Goal: Task Accomplishment & Management: Manage account settings

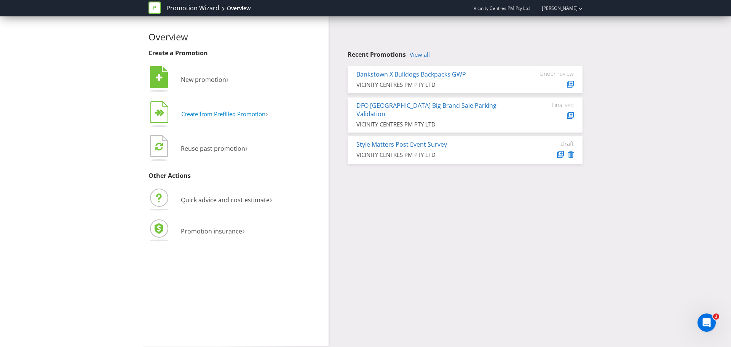
click at [264, 117] on span "Create from Prefilled Promotion" at bounding box center [223, 114] width 84 height 8
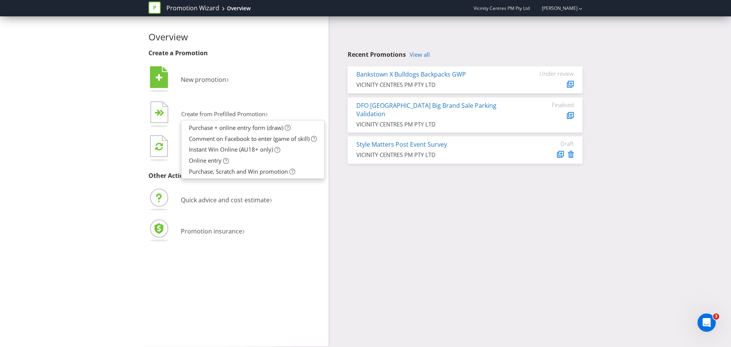
click at [385, 197] on div "Overview Create a Promotion  New promotion ›   Create from Prefilled Promoti…" at bounding box center [365, 181] width 445 height 330
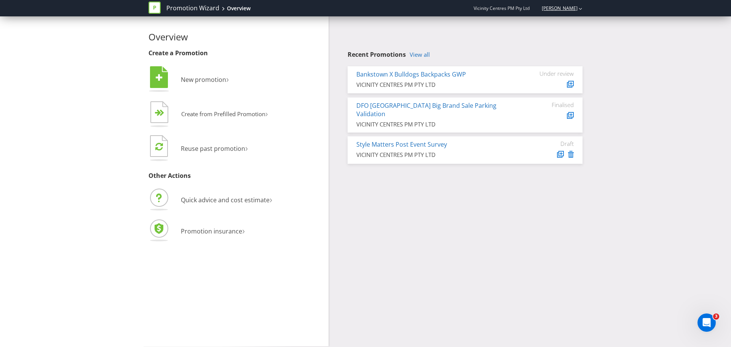
click at [567, 11] on link "[PERSON_NAME]" at bounding box center [555, 8] width 43 height 6
click at [637, 72] on div "Overview Create a Promotion  New promotion ›   Create from Prefilled Promoti…" at bounding box center [365, 181] width 731 height 330
click at [199, 9] on link "Promotion Wizard" at bounding box center [192, 8] width 53 height 9
click at [712, 319] on div "Open Intercom Messenger" at bounding box center [705, 321] width 25 height 25
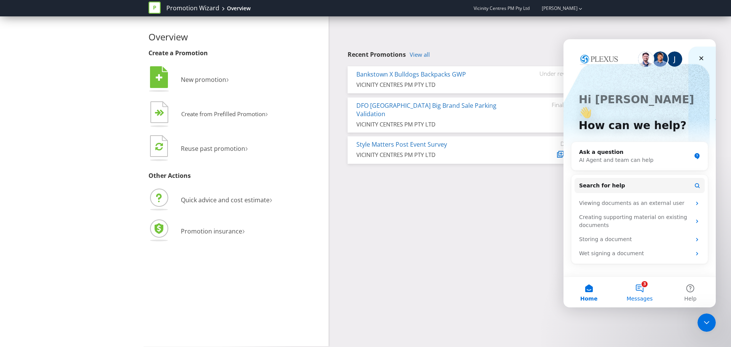
click at [644, 296] on span "Messages" at bounding box center [639, 298] width 26 height 5
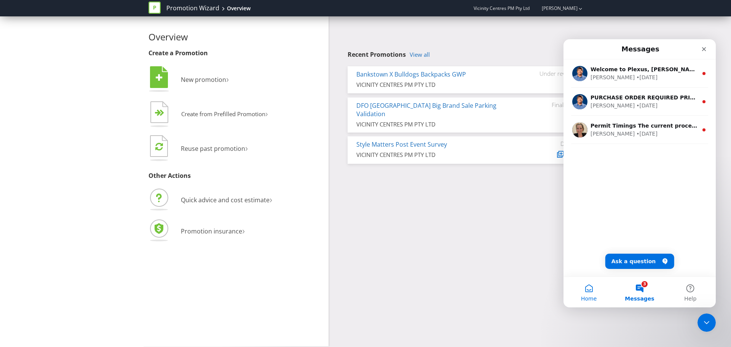
click at [590, 293] on button "Home" at bounding box center [588, 292] width 51 height 30
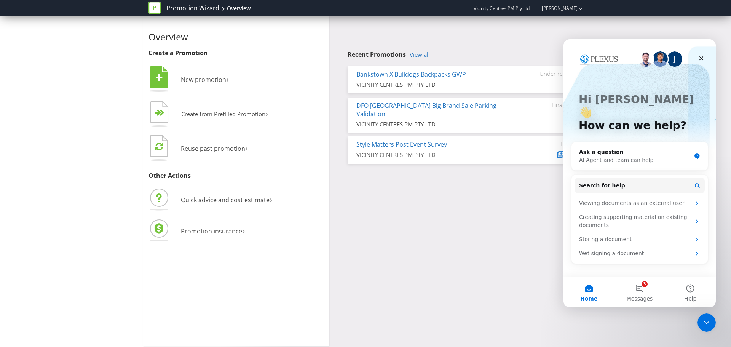
click at [464, 223] on div "Overview Create a Promotion  New promotion ›   Create from Prefilled Promoti…" at bounding box center [365, 181] width 445 height 330
click at [700, 56] on icon "Close" at bounding box center [701, 58] width 6 height 6
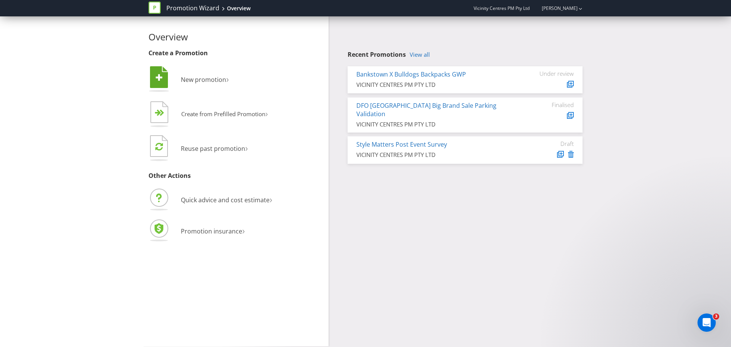
click at [194, 74] on li " New promotion ›" at bounding box center [235, 80] width 174 height 31
click at [199, 78] on span "New promotion" at bounding box center [203, 79] width 45 height 8
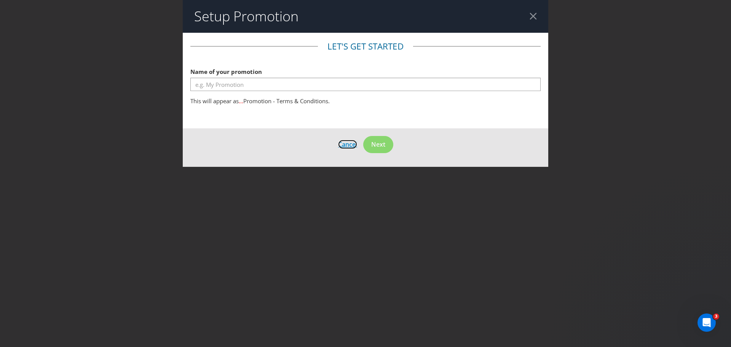
click at [339, 145] on span "Cancel" at bounding box center [347, 144] width 19 height 8
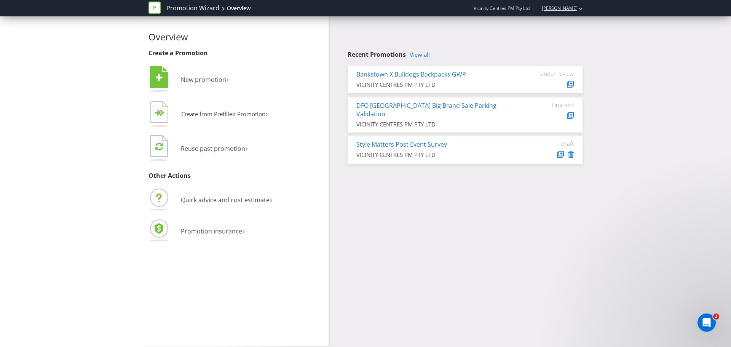
click at [577, 4] on div "[PERSON_NAME]" at bounding box center [558, 8] width 48 height 13
click at [484, 7] on span "Vicinity Centres PM Pty Ltd" at bounding box center [501, 8] width 56 height 6
click at [419, 51] on link "View all" at bounding box center [420, 54] width 20 height 6
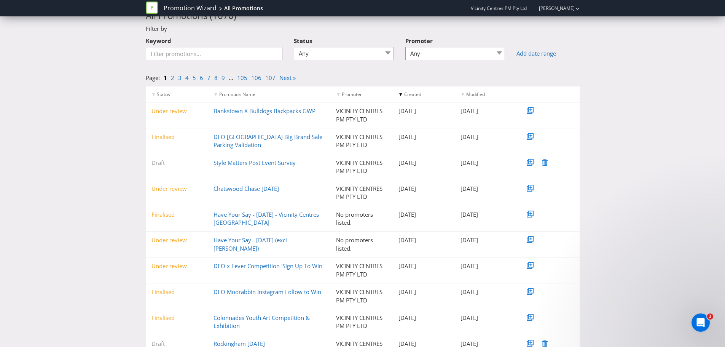
scroll to position [64, 0]
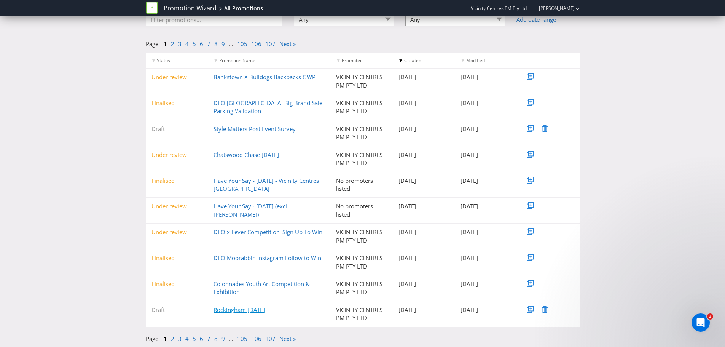
click at [221, 312] on link "Rockingham [DATE]" at bounding box center [239, 310] width 51 height 8
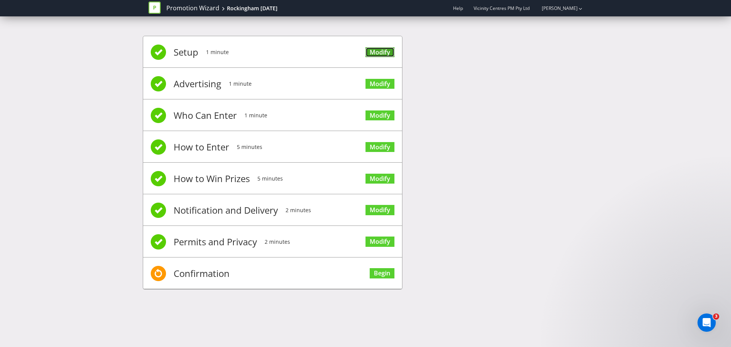
click at [382, 56] on link "Modify" at bounding box center [379, 52] width 29 height 10
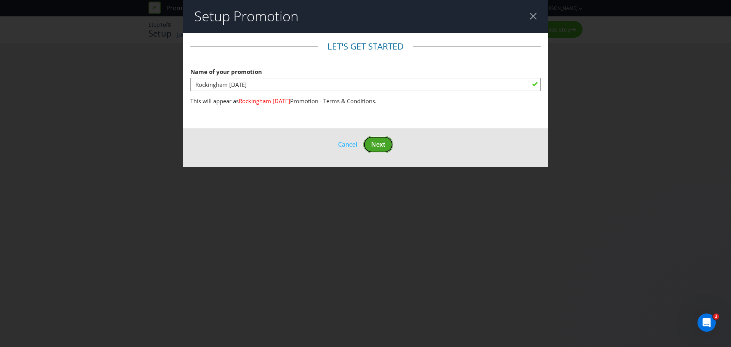
click at [378, 145] on span "Next" at bounding box center [378, 144] width 14 height 8
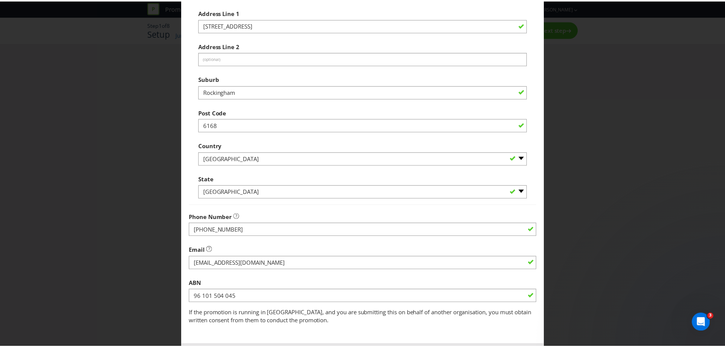
scroll to position [150, 0]
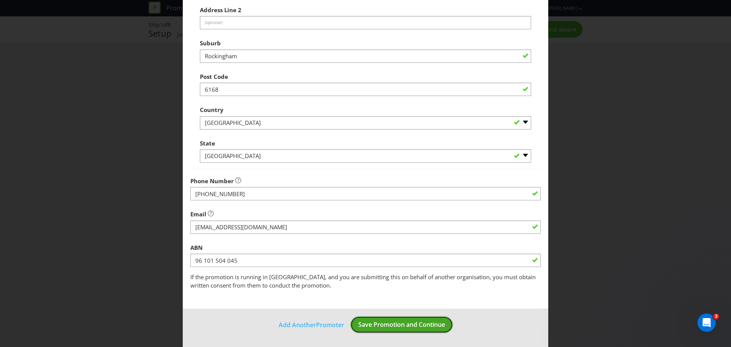
click at [386, 327] on span "Save Promotion and Continue" at bounding box center [401, 324] width 87 height 8
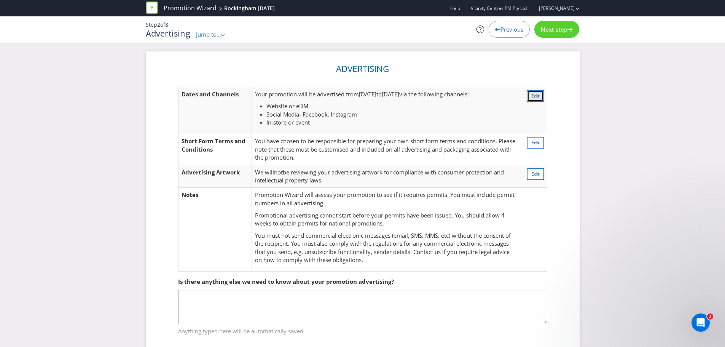
click at [533, 96] on span "Edit" at bounding box center [535, 95] width 8 height 6
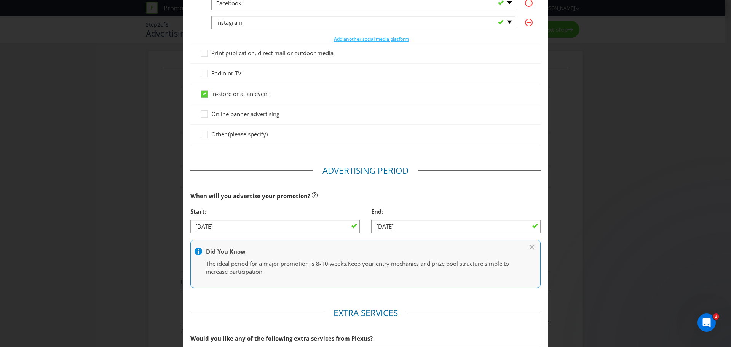
scroll to position [228, 0]
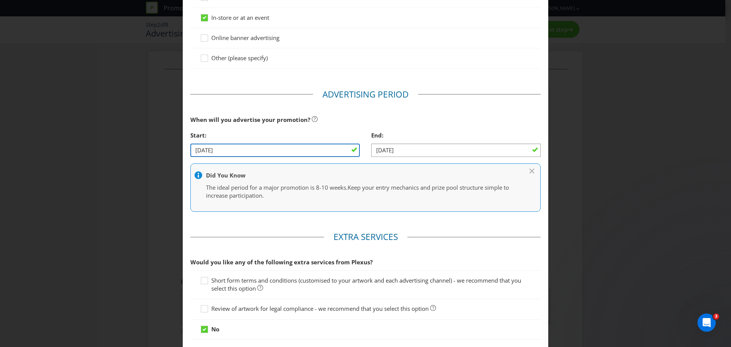
click at [250, 145] on input "[DATE]" at bounding box center [274, 149] width 169 height 13
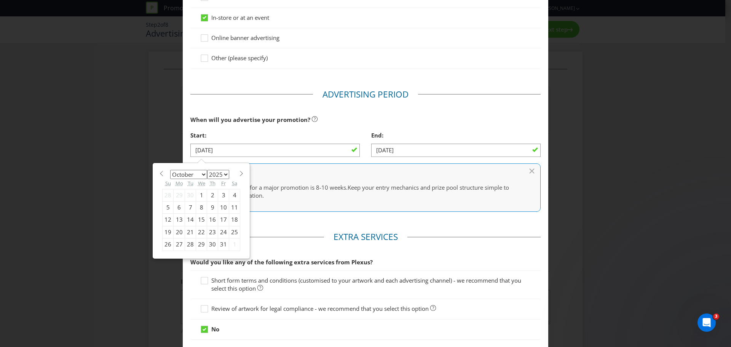
click at [176, 231] on div "20" at bounding box center [179, 232] width 11 height 12
type input "[DATE]"
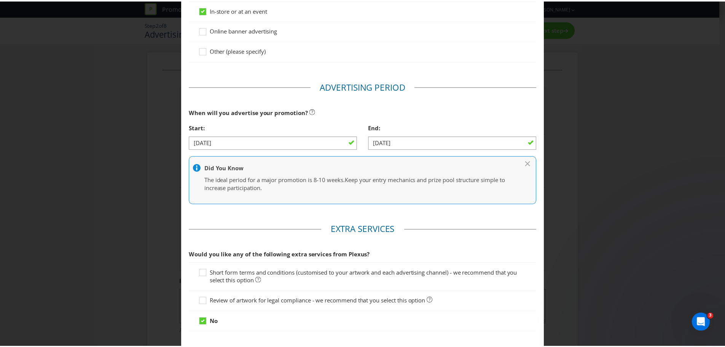
scroll to position [283, 0]
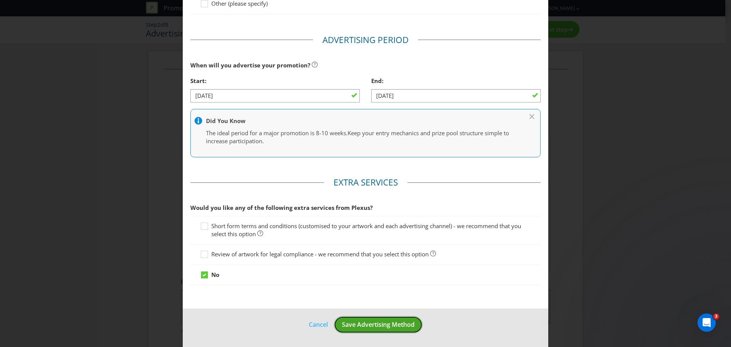
click at [351, 324] on span "Save Advertising Method" at bounding box center [378, 324] width 73 height 8
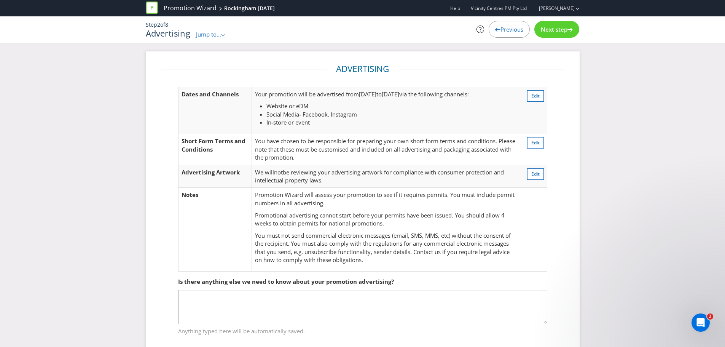
click at [555, 30] on span "Next step" at bounding box center [554, 29] width 27 height 8
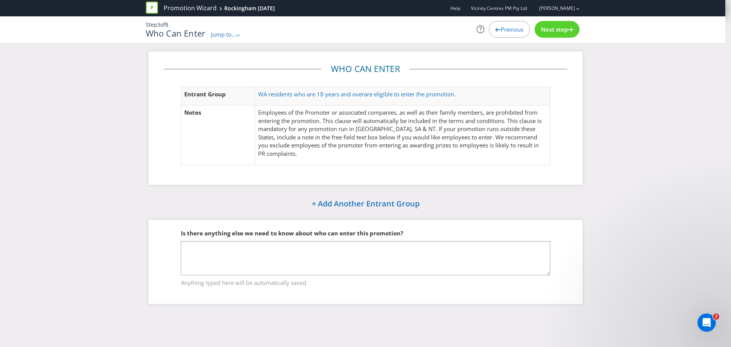
click at [571, 26] on div at bounding box center [569, 27] width 5 height 5
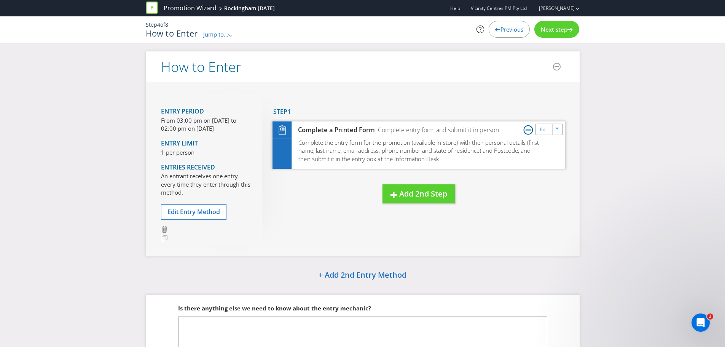
click at [526, 132] on icon at bounding box center [528, 130] width 10 height 10
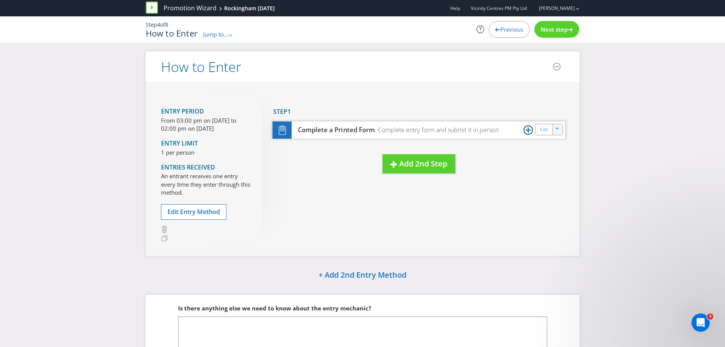
click at [556, 131] on icon "button" at bounding box center [557, 129] width 5 height 5
click at [554, 157] on link "Delete" at bounding box center [552, 156] width 17 height 8
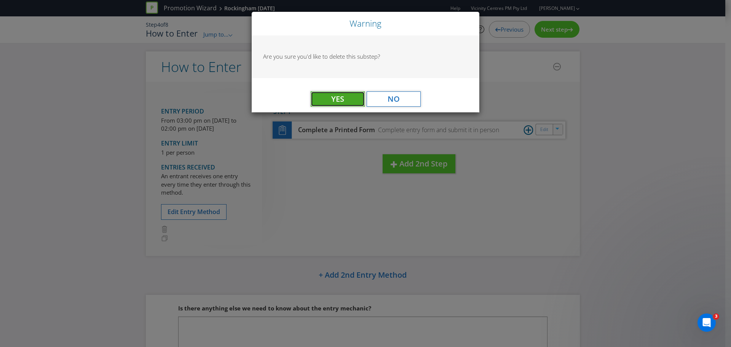
click at [338, 97] on span "Yes" at bounding box center [337, 99] width 13 height 10
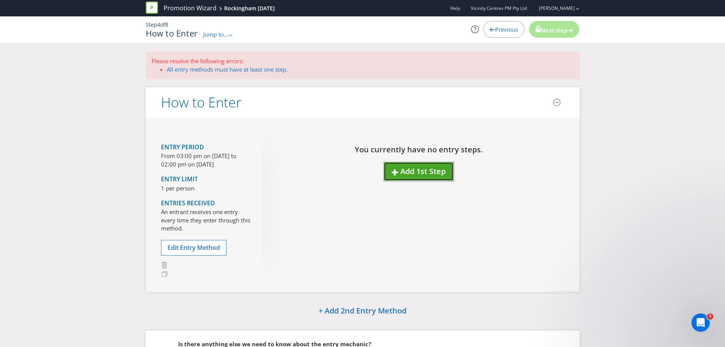
click at [435, 166] on span "Add 1st Step" at bounding box center [422, 171] width 45 height 10
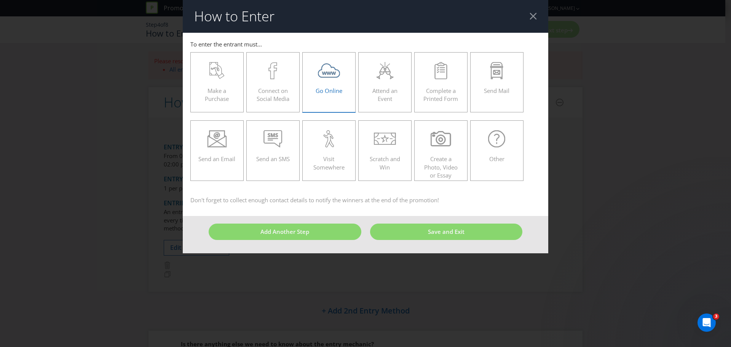
click at [327, 78] on icon at bounding box center [329, 70] width 22 height 17
click at [0, 0] on input "Go Online" at bounding box center [0, 0] width 0 height 0
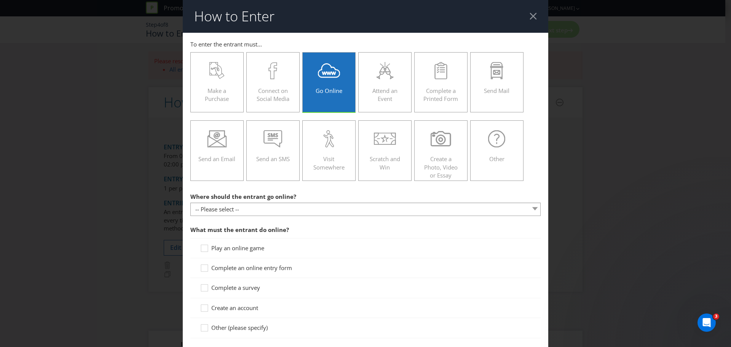
scroll to position [38, 0]
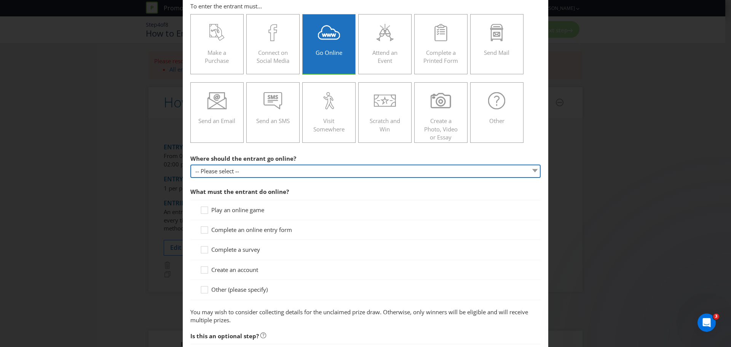
click at [242, 174] on select "-- Please select -- At a specific URL Using a direct link sent to the entrant b…" at bounding box center [365, 170] width 350 height 13
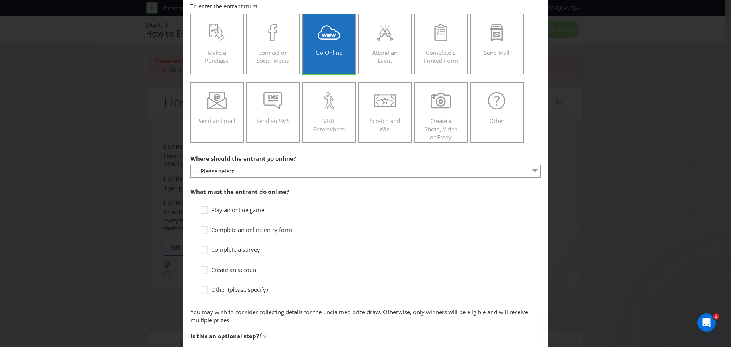
click at [273, 309] on section "Where should the entrant go online? -- Please select -- At a specific URL Using…" at bounding box center [365, 238] width 350 height 174
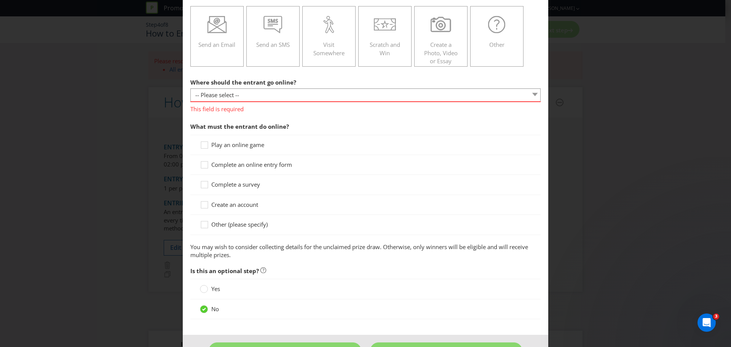
scroll to position [140, 0]
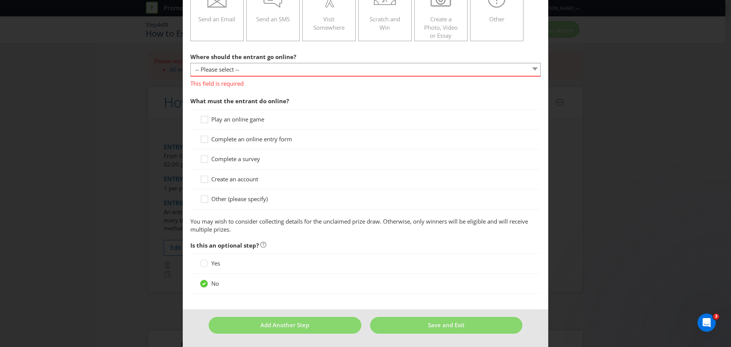
click at [255, 132] on div "Complete an online entry form" at bounding box center [365, 139] width 350 height 20
click at [262, 142] on span "Complete an online entry form" at bounding box center [251, 139] width 81 height 8
click at [0, 0] on input "Complete an online entry form" at bounding box center [0, 0] width 0 height 0
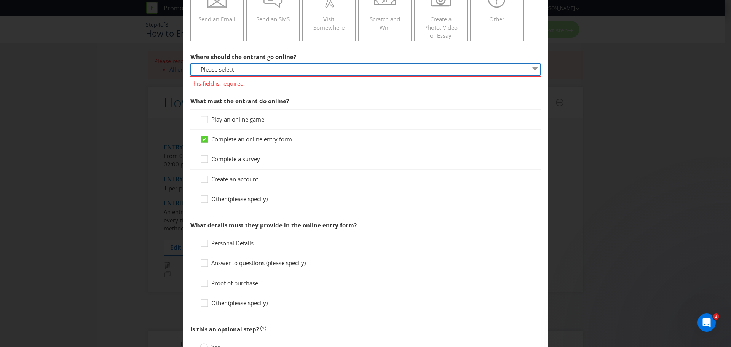
click at [279, 73] on select "-- Please select -- At a specific URL Using a direct link sent to the entrant b…" at bounding box center [365, 69] width 350 height 13
click at [190, 63] on select "-- Please select -- At a specific URL Using a direct link sent to the entrant b…" at bounding box center [365, 69] width 350 height 13
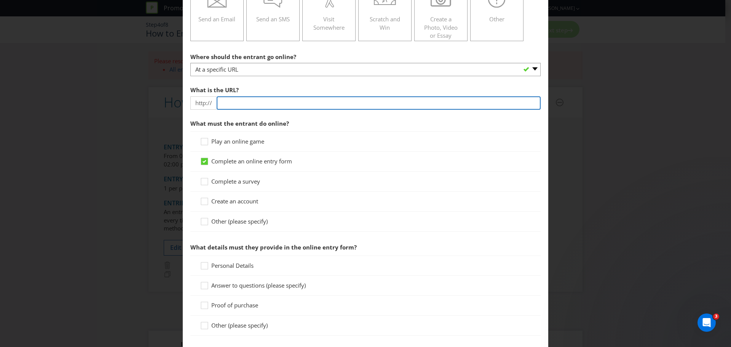
click at [238, 102] on input "text" at bounding box center [379, 102] width 324 height 13
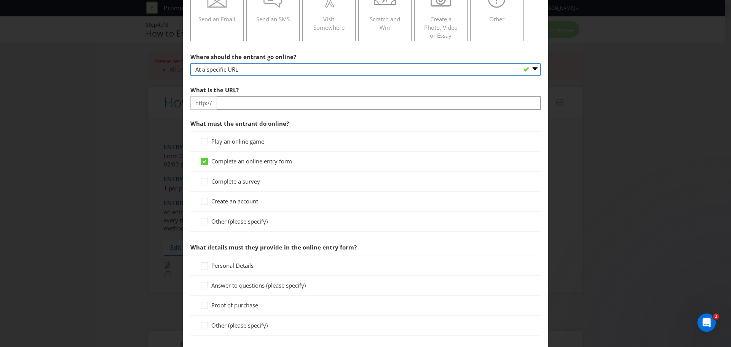
click at [251, 64] on select "-- Please select -- At a specific URL Using a direct link sent to the entrant b…" at bounding box center [365, 69] width 350 height 13
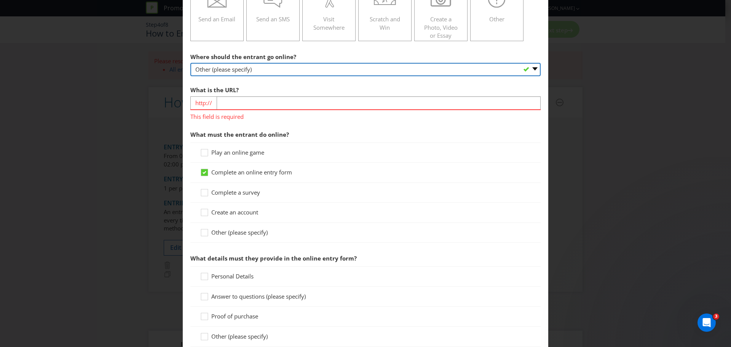
click at [190, 63] on select "-- Please select -- At a specific URL Using a direct link sent to the entrant b…" at bounding box center [365, 69] width 350 height 13
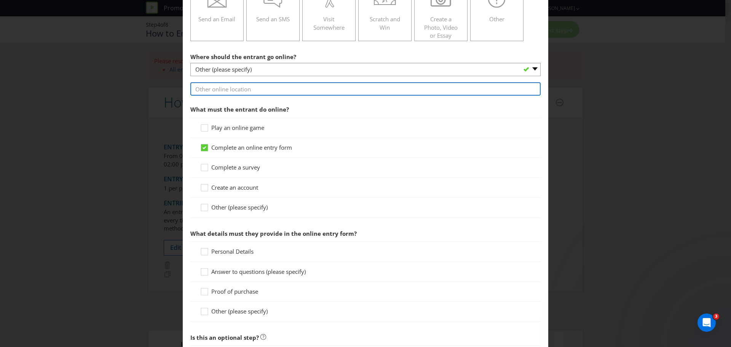
click at [248, 94] on input "text" at bounding box center [365, 88] width 350 height 13
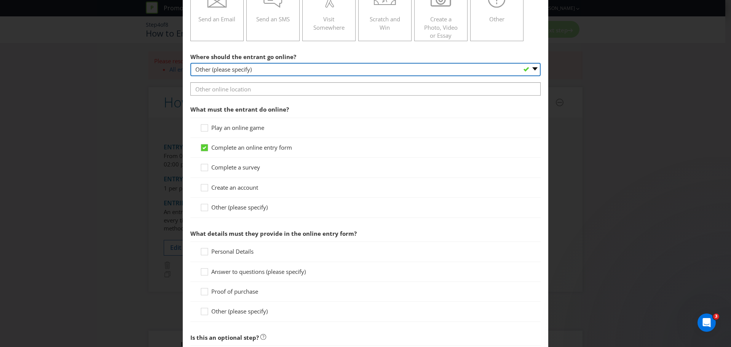
click at [248, 69] on select "-- Please select -- At a specific URL Using a direct link sent to the entrant b…" at bounding box center [365, 69] width 350 height 13
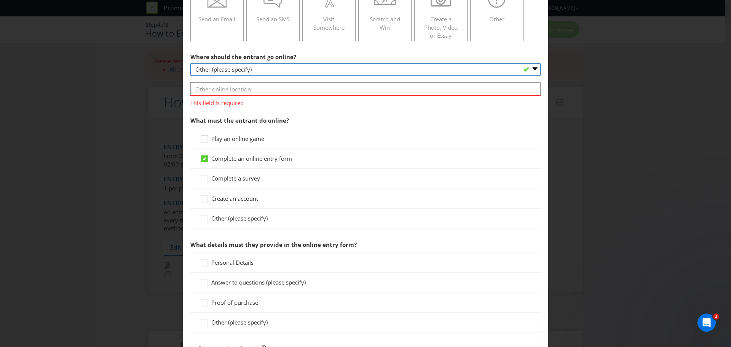
select select "SPECIFIC_URL"
click at [190, 63] on select "-- Please select -- At a specific URL Using a direct link sent to the entrant b…" at bounding box center [365, 69] width 350 height 13
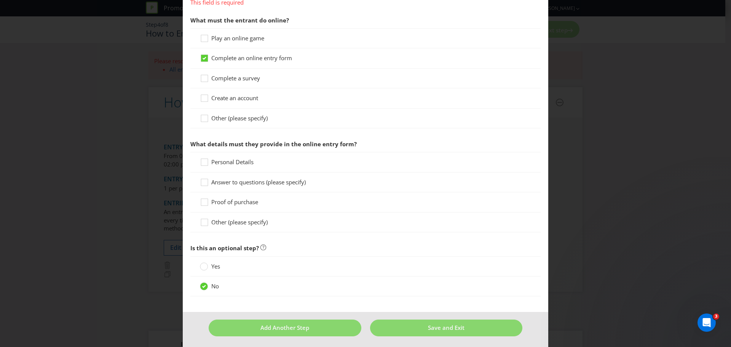
scroll to position [257, 0]
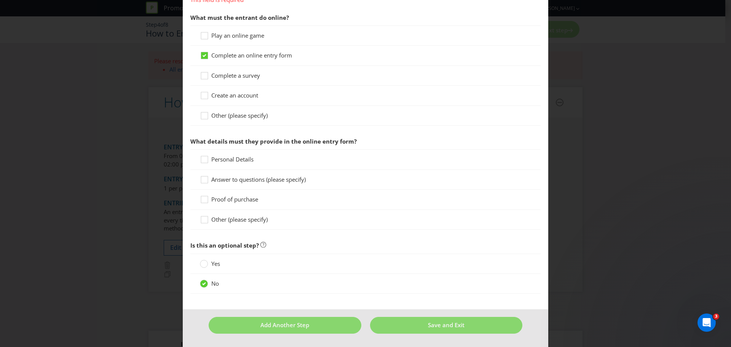
click at [226, 158] on span "Personal Details" at bounding box center [232, 159] width 42 height 8
click at [0, 0] on input "Personal Details" at bounding box center [0, 0] width 0 height 0
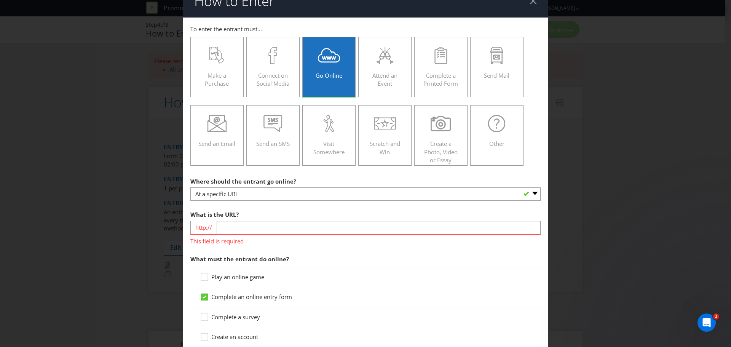
scroll to position [0, 0]
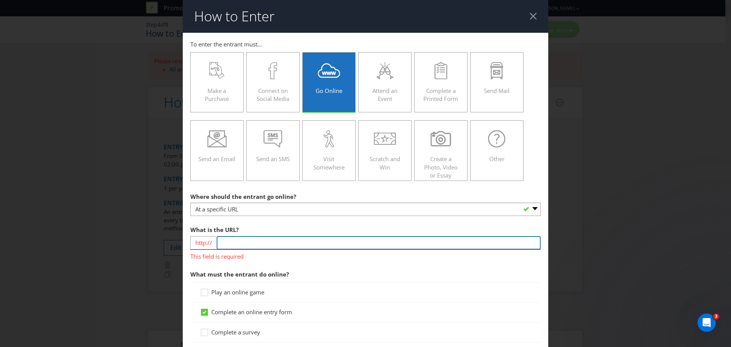
click at [242, 241] on input "text" at bounding box center [379, 242] width 324 height 13
click at [304, 237] on input "text" at bounding box center [379, 242] width 324 height 13
paste input "[URL][DOMAIN_NAME]"
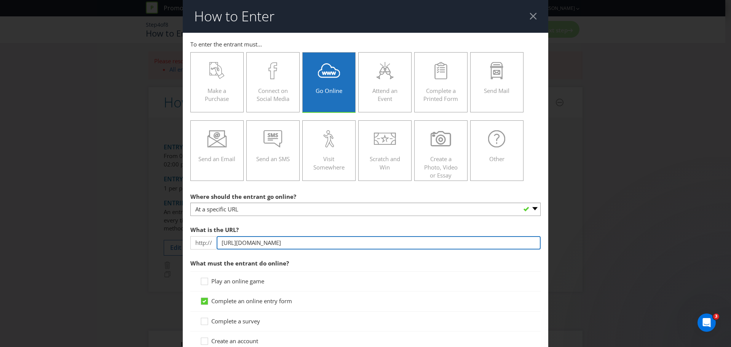
click at [449, 241] on input "[URL][DOMAIN_NAME]" at bounding box center [379, 242] width 324 height 13
type input "[URL][DOMAIN_NAME]"
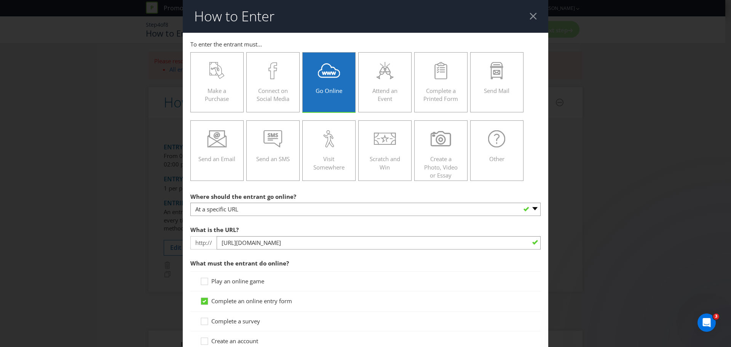
click at [478, 227] on div "What is the URL? http:// [URL][DOMAIN_NAME]" at bounding box center [365, 235] width 350 height 27
click at [462, 260] on span "What must the entrant do online?" at bounding box center [365, 263] width 350 height 16
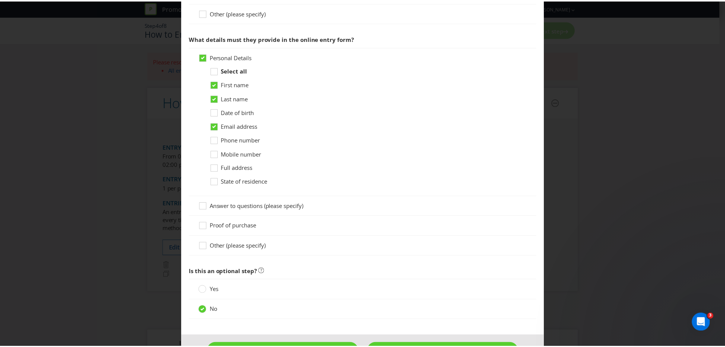
scroll to position [375, 0]
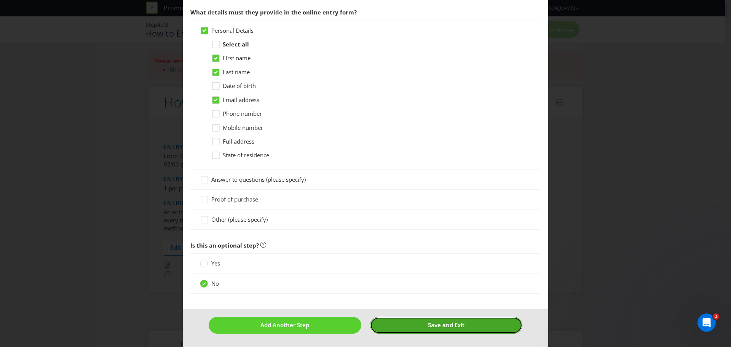
click at [454, 323] on span "Save and Exit" at bounding box center [446, 325] width 37 height 8
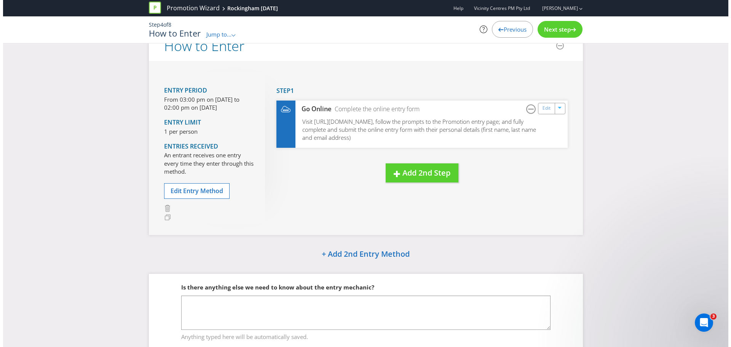
scroll to position [53, 0]
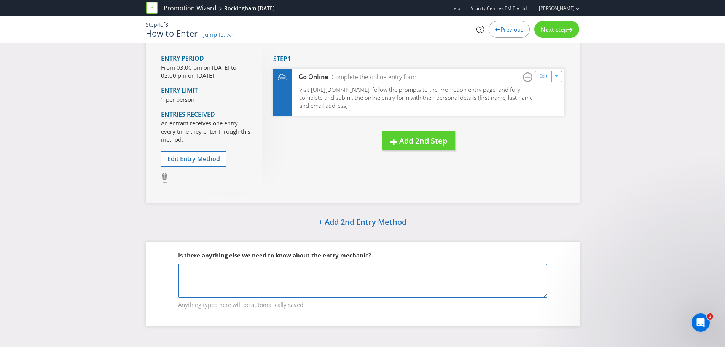
click at [309, 293] on textarea at bounding box center [362, 280] width 369 height 34
type textarea "QR codes will be placed in-centre to direct people to the competition page"
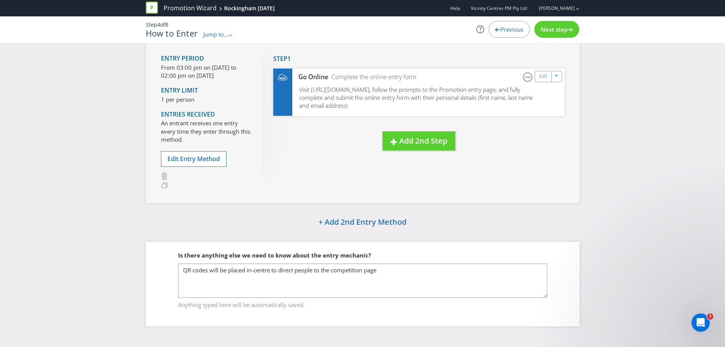
click at [548, 29] on span "Next step" at bounding box center [554, 29] width 27 height 8
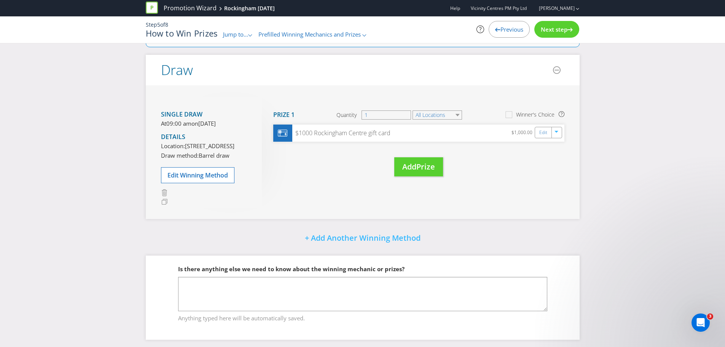
click at [195, 127] on p "At 09:00 am [DATE][DATE]" at bounding box center [197, 124] width 73 height 8
click at [198, 179] on span "Edit Winning Method" at bounding box center [197, 175] width 61 height 8
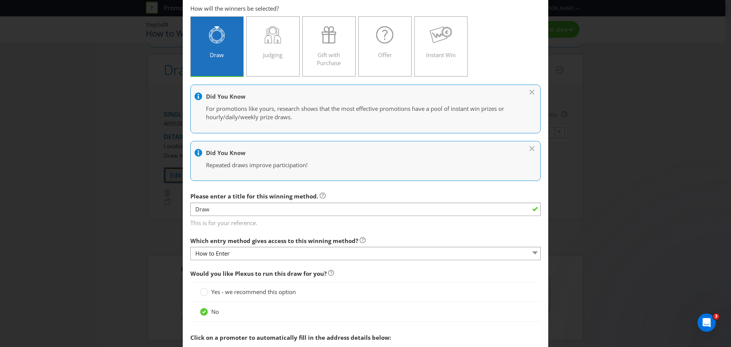
scroll to position [76, 0]
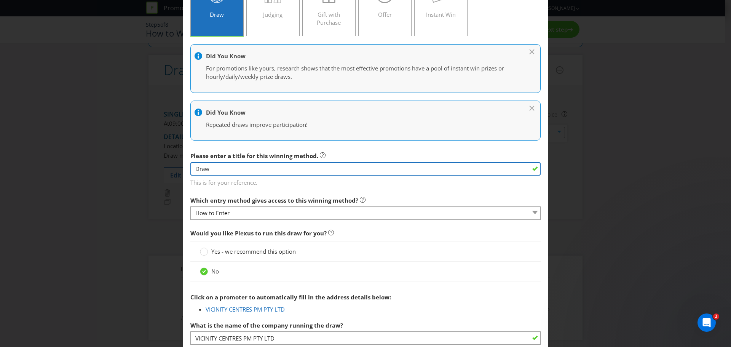
click at [243, 163] on input "Draw" at bounding box center [365, 168] width 350 height 13
click at [205, 168] on input "Draw" at bounding box center [365, 168] width 350 height 13
click at [204, 169] on input "Draw" at bounding box center [365, 168] width 350 height 13
click at [209, 169] on input "Draw" at bounding box center [365, 168] width 350 height 13
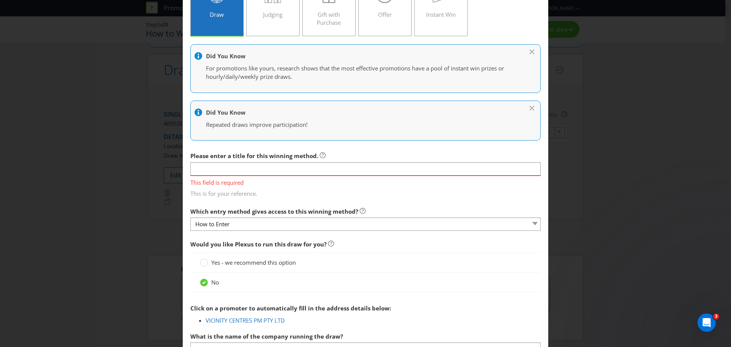
click at [247, 180] on div "This field is required This is for your reference." at bounding box center [365, 186] width 350 height 23
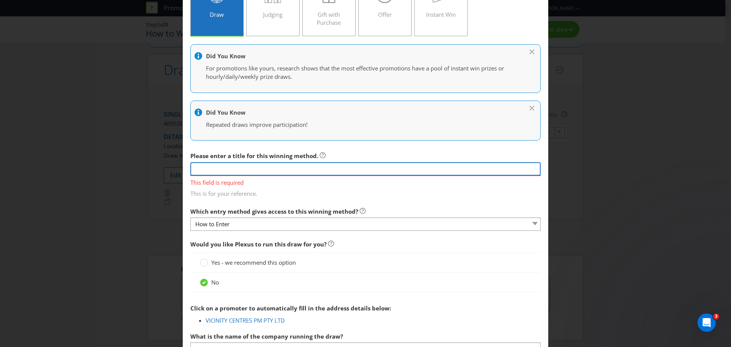
click at [253, 163] on input "text" at bounding box center [365, 168] width 350 height 13
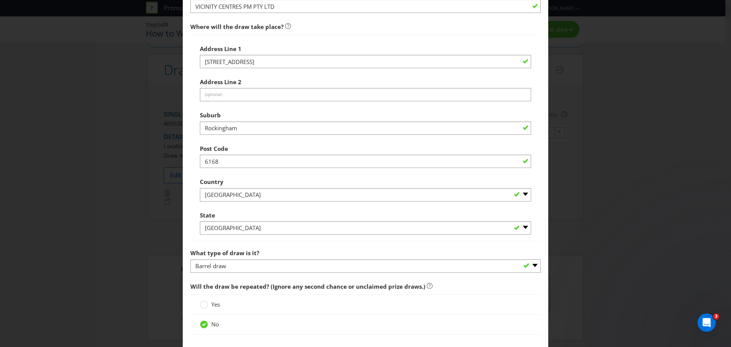
scroll to position [609, 0]
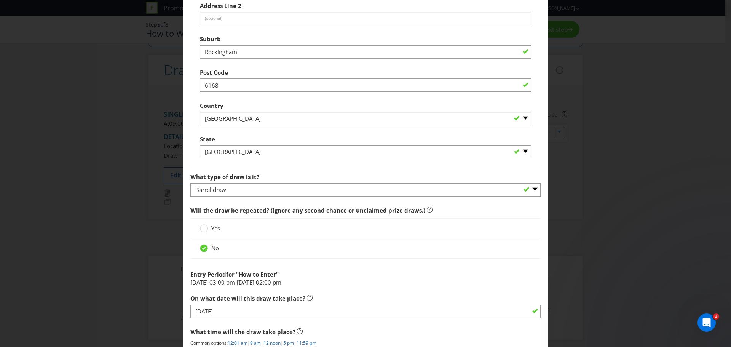
type input "[DATE] draw"
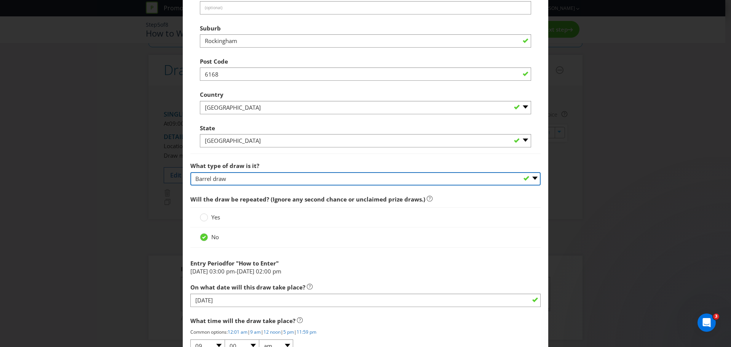
click at [510, 185] on select "-- Please select -- Computerised random selection Barrel draw Don't specify Oth…" at bounding box center [365, 178] width 350 height 13
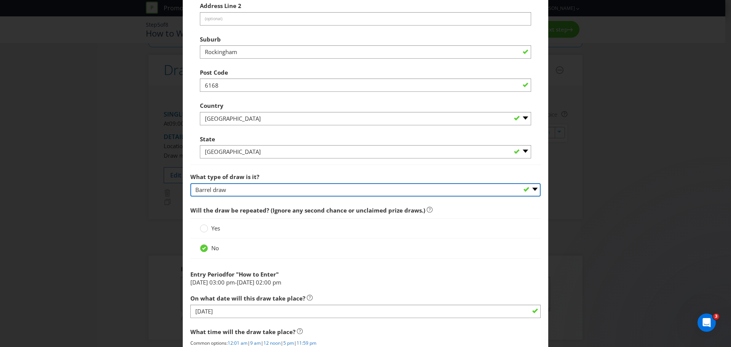
select select "COMPUTERISED"
click at [190, 183] on select "-- Please select -- Computerised random selection Barrel draw Don't specify Oth…" at bounding box center [365, 189] width 350 height 13
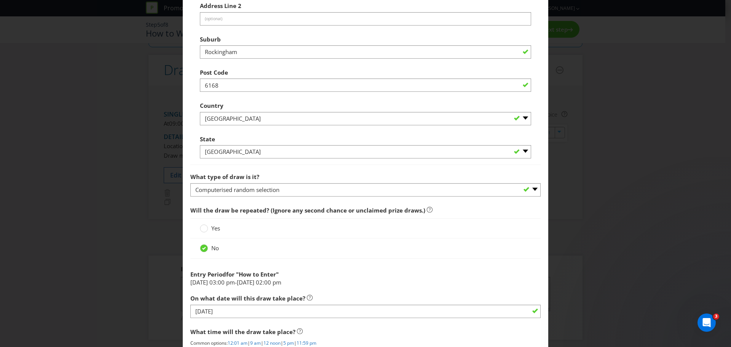
click at [261, 174] on div "What type of draw is it? -- Please select -- Computerised random selection Barr…" at bounding box center [365, 182] width 350 height 27
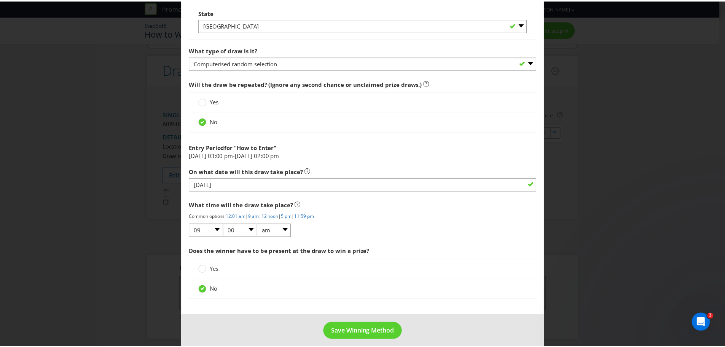
scroll to position [617, 0]
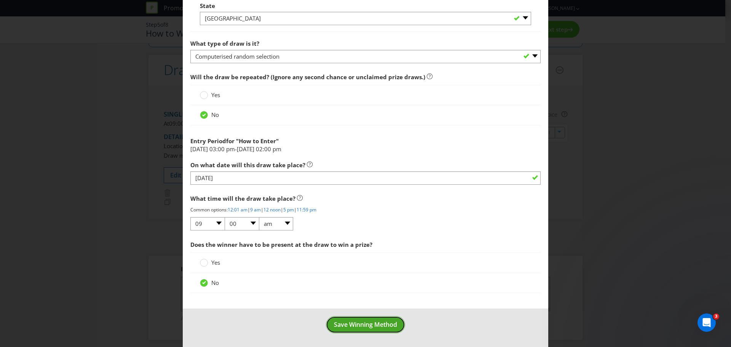
click at [358, 318] on button "Save Winning Method" at bounding box center [365, 324] width 79 height 17
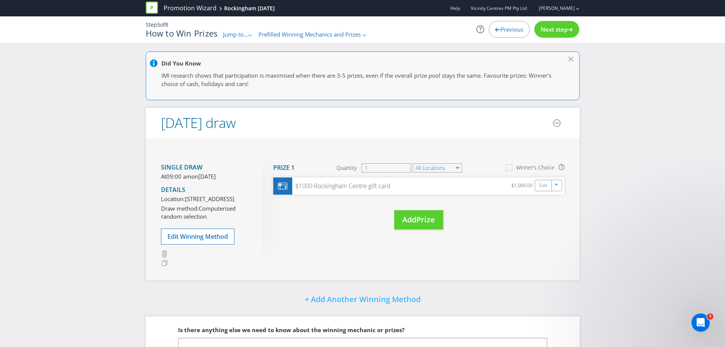
click at [547, 27] on span "Next step" at bounding box center [554, 29] width 27 height 8
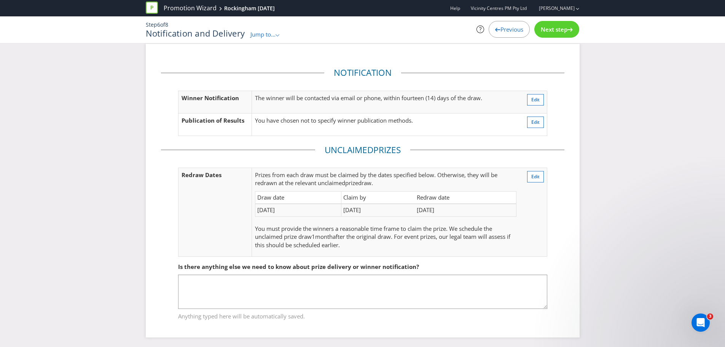
scroll to position [10, 0]
click at [561, 31] on span "Next step" at bounding box center [554, 29] width 27 height 8
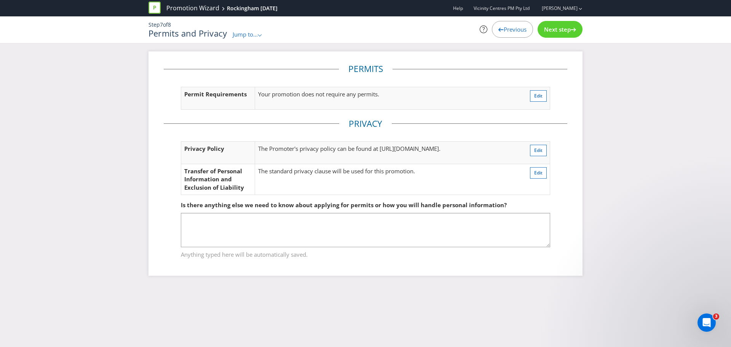
click at [561, 31] on span "Next step" at bounding box center [557, 29] width 27 height 8
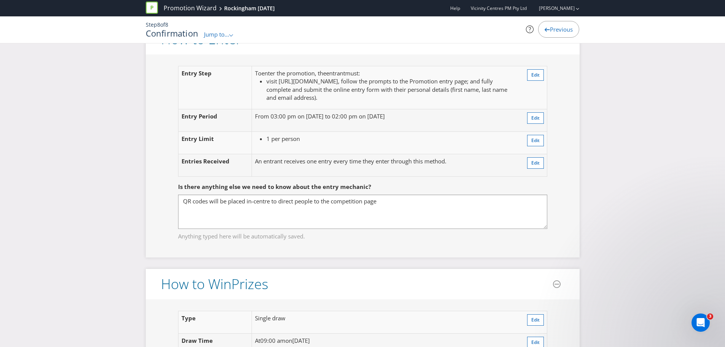
scroll to position [647, 0]
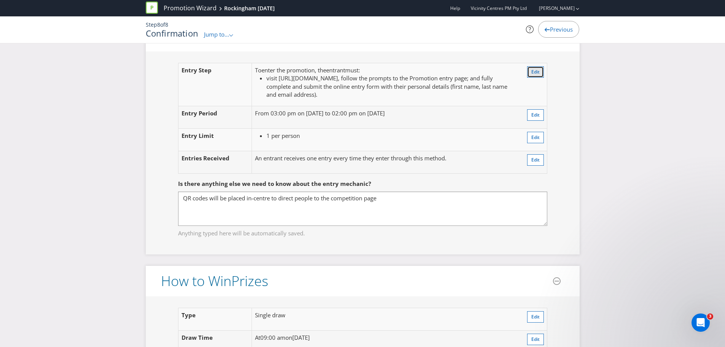
click at [530, 73] on button "Edit" at bounding box center [535, 71] width 17 height 11
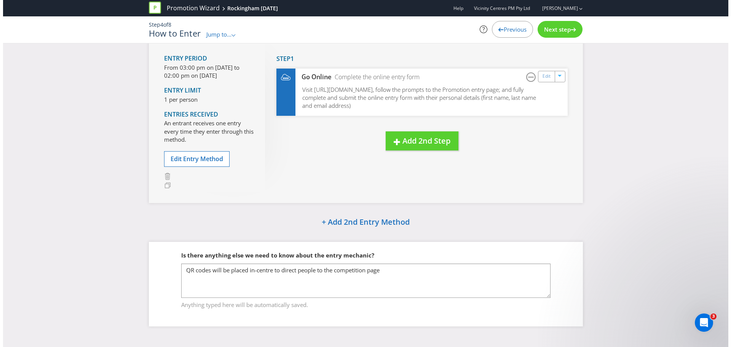
scroll to position [53, 0]
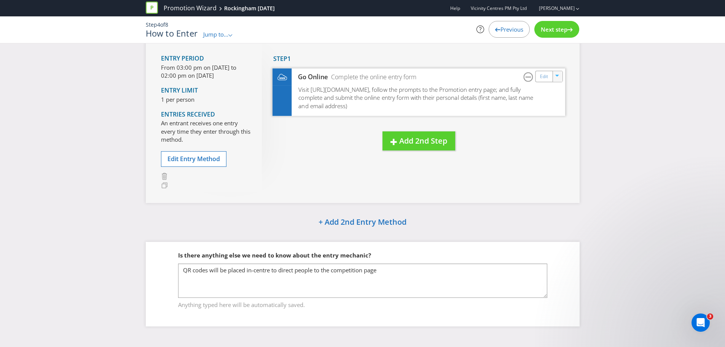
click at [558, 75] on icon "button" at bounding box center [557, 76] width 4 height 2
click at [557, 103] on link "Delete" at bounding box center [552, 103] width 17 height 8
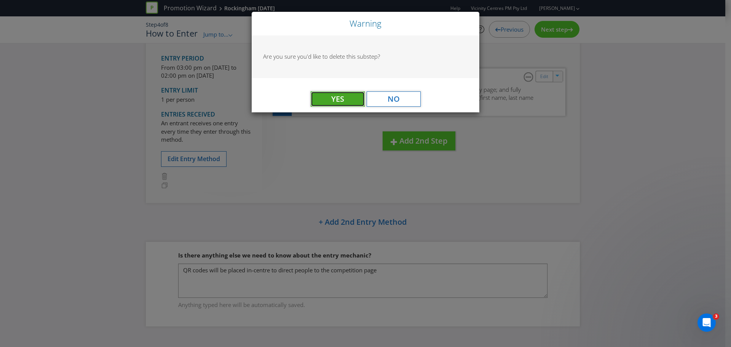
click at [342, 101] on span "Yes" at bounding box center [337, 99] width 13 height 10
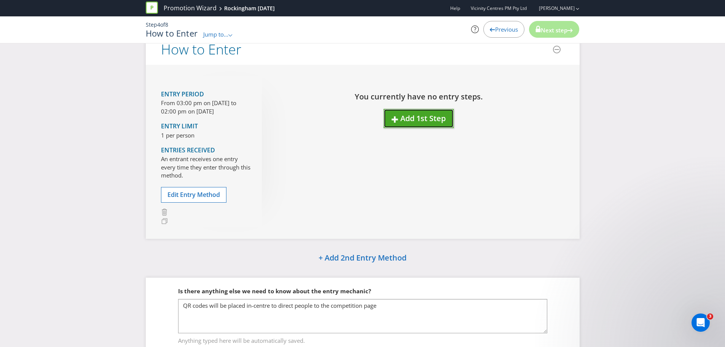
click at [413, 125] on button "Add 1st Step" at bounding box center [419, 118] width 70 height 19
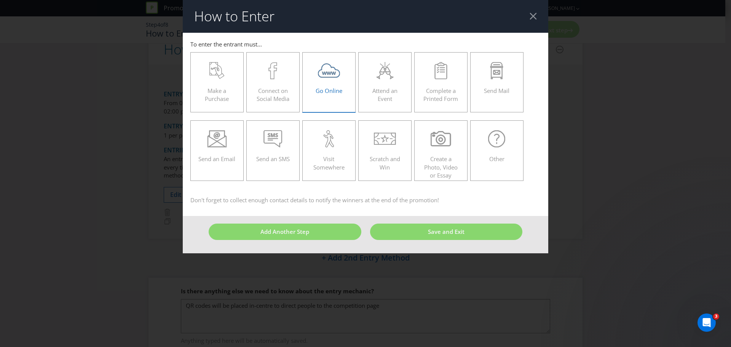
click at [324, 72] on icon at bounding box center [324, 73] width 5 height 3
click at [0, 0] on input "Go Online" at bounding box center [0, 0] width 0 height 0
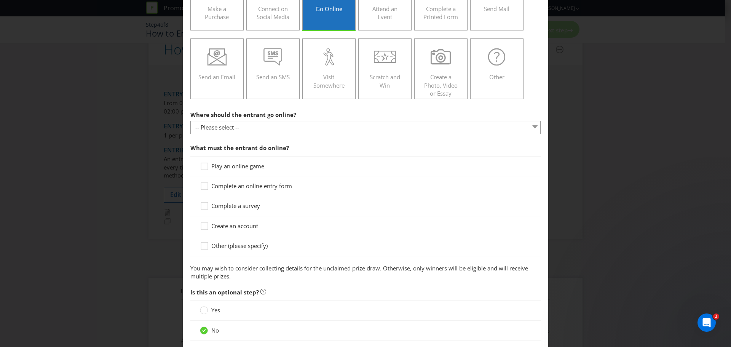
scroll to position [38, 0]
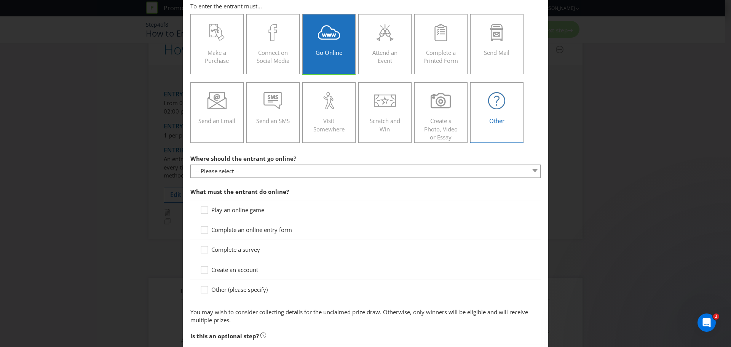
click at [508, 91] on label "Other" at bounding box center [496, 112] width 53 height 60
click at [0, 0] on input "Other" at bounding box center [0, 0] width 0 height 0
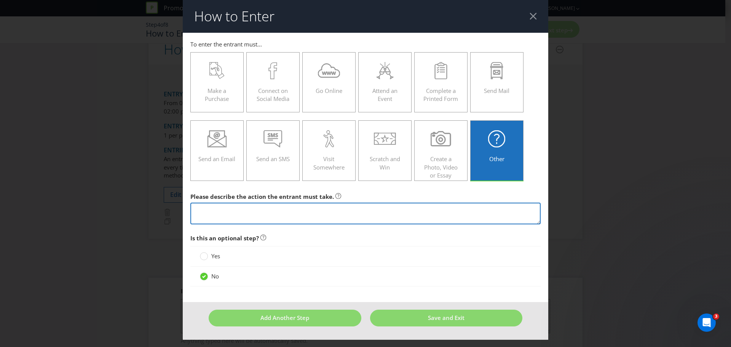
click at [213, 215] on textarea at bounding box center [365, 213] width 350 height 22
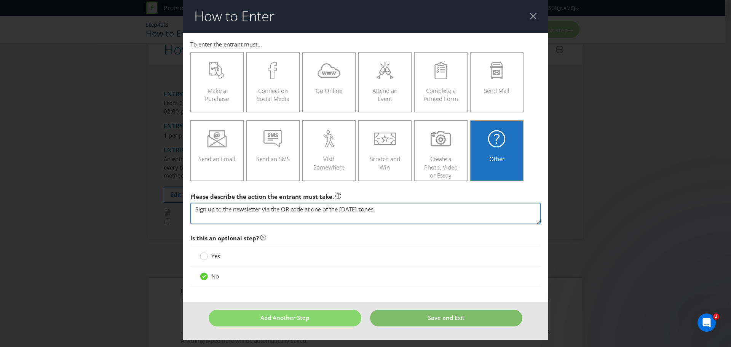
type textarea "Sign up to the newsletter via the QR code at one of the [DATE] zones."
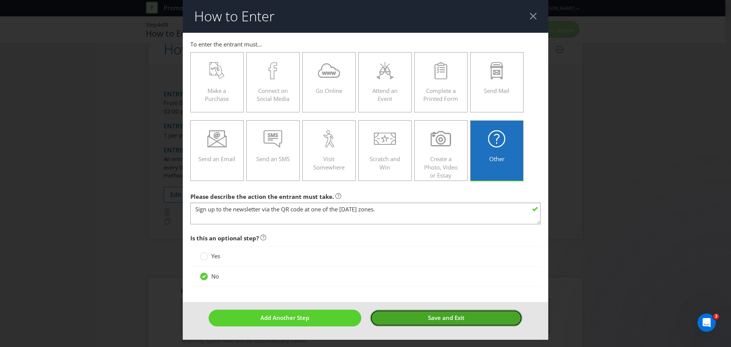
click at [446, 317] on span "Save and Exit" at bounding box center [446, 318] width 37 height 8
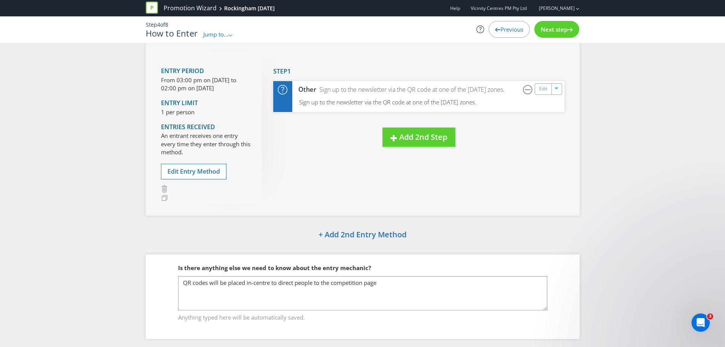
scroll to position [53, 0]
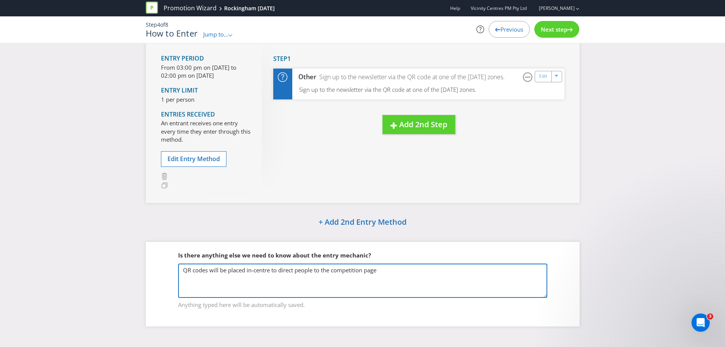
drag, startPoint x: 392, startPoint y: 278, endPoint x: 169, endPoint y: 177, distance: 244.9
click at [169, 177] on div "How to Enter Entry Period From 03:00 pm on [DATE] to 02:00 pm on [DATE] Entry L…" at bounding box center [362, 167] width 445 height 339
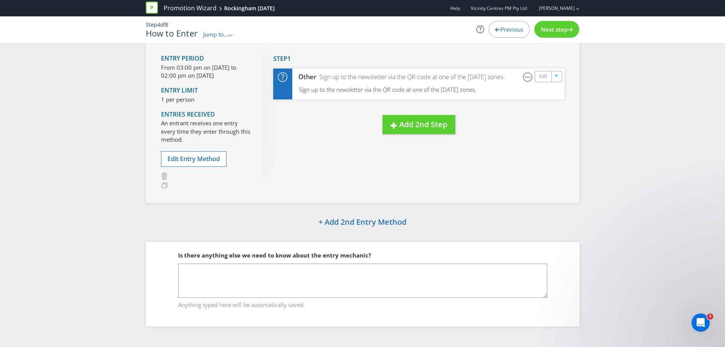
click at [619, 169] on div "How to Enter Entry Period From 03:00 pm on [DATE] to 02:00 pm on [DATE] Entry L…" at bounding box center [362, 167] width 725 height 339
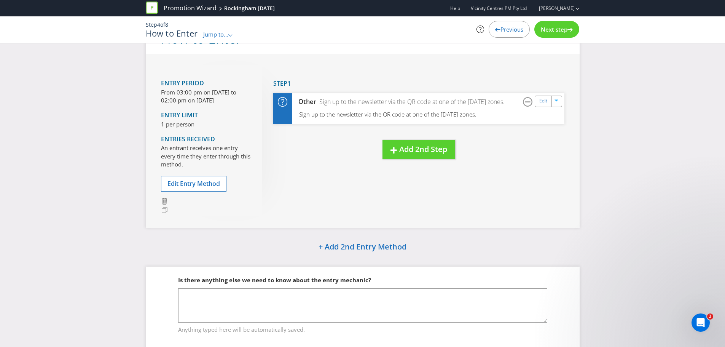
scroll to position [0, 0]
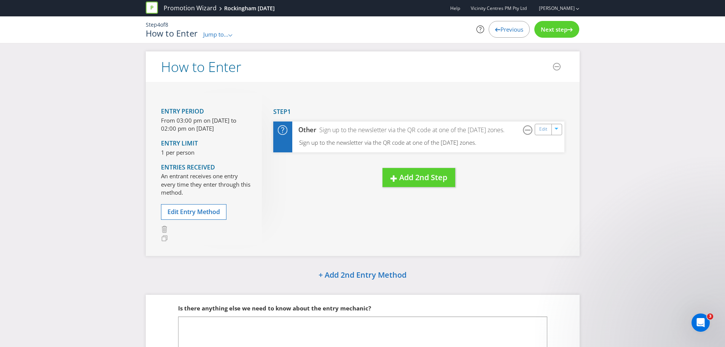
click at [563, 30] on span "Next step" at bounding box center [554, 29] width 27 height 8
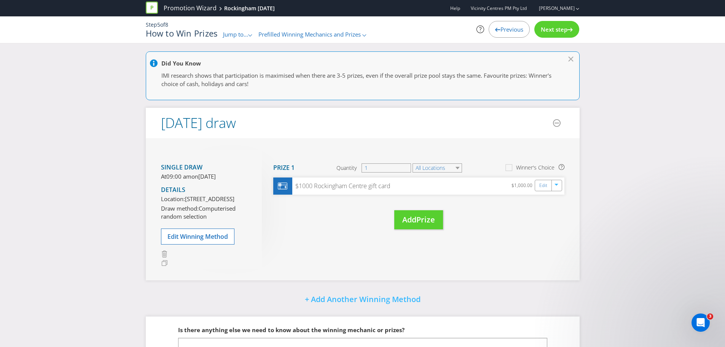
click at [564, 29] on span "Next step" at bounding box center [554, 29] width 27 height 8
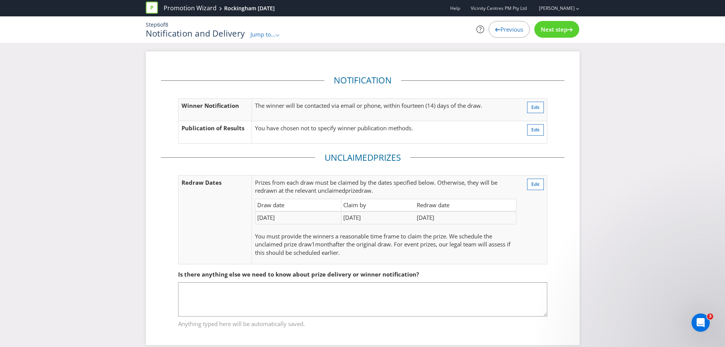
click at [562, 28] on span "Next step" at bounding box center [554, 29] width 27 height 8
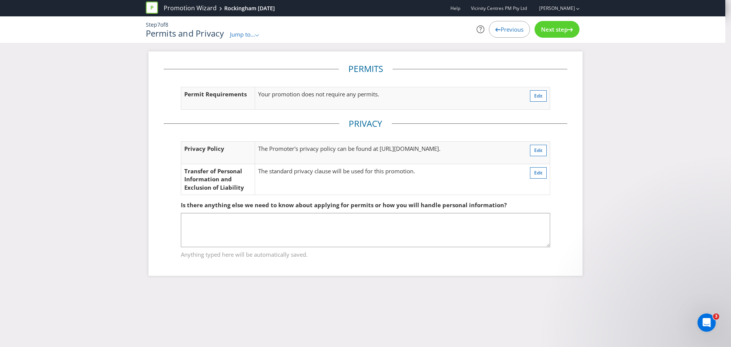
click at [562, 28] on span "Next step" at bounding box center [554, 29] width 27 height 8
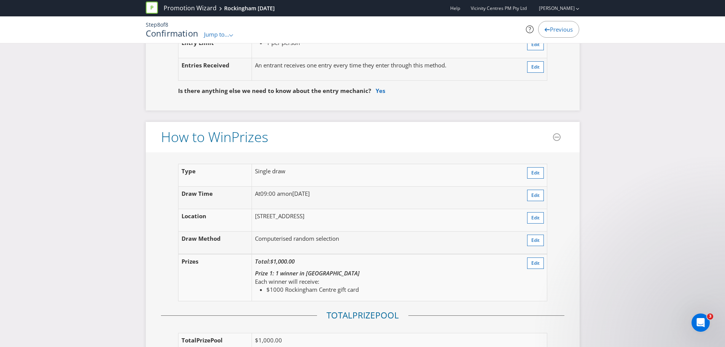
scroll to position [723, 0]
click at [379, 90] on link "Yes" at bounding box center [381, 91] width 10 height 8
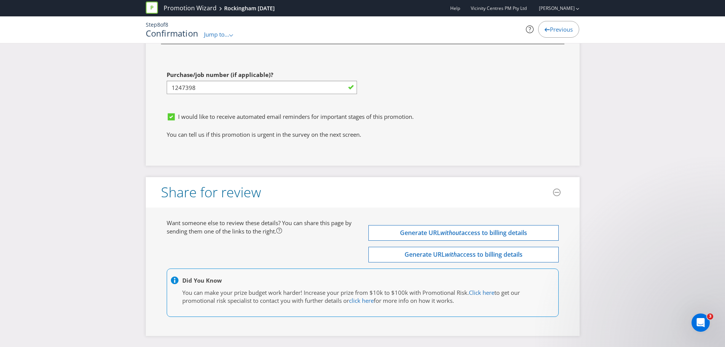
scroll to position [2223, 0]
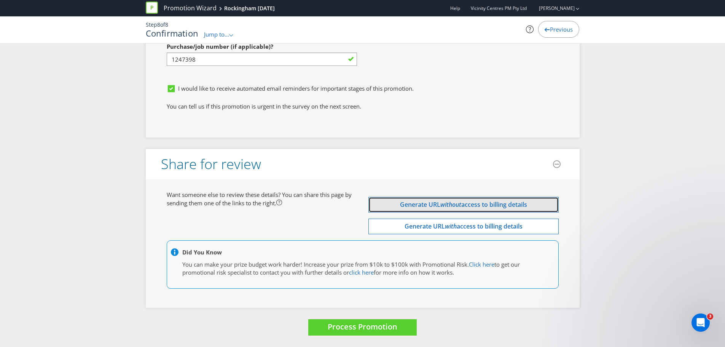
click at [457, 200] on em "without" at bounding box center [450, 204] width 21 height 8
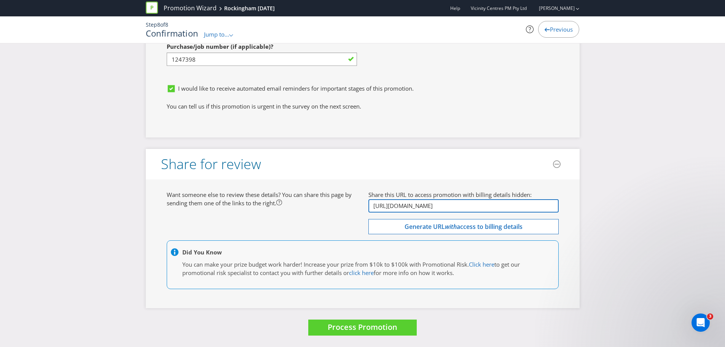
click at [484, 201] on input "[URL][DOMAIN_NAME]" at bounding box center [463, 205] width 190 height 13
